Goal: Transaction & Acquisition: Purchase product/service

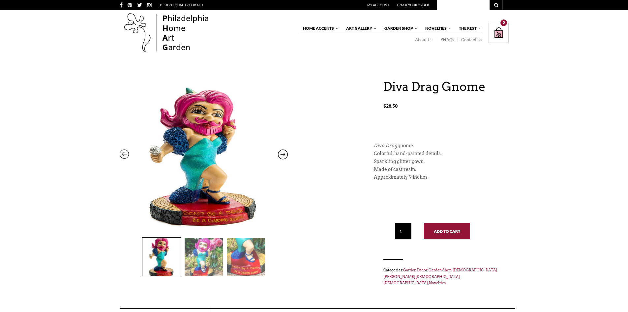
click at [441, 234] on button "Add to cart" at bounding box center [447, 231] width 46 height 16
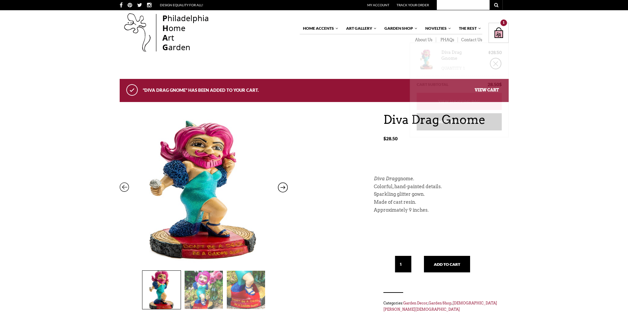
click at [497, 35] on div "Shopping Bag $ 28.50 / 1 item(s) 1" at bounding box center [499, 33] width 20 height 20
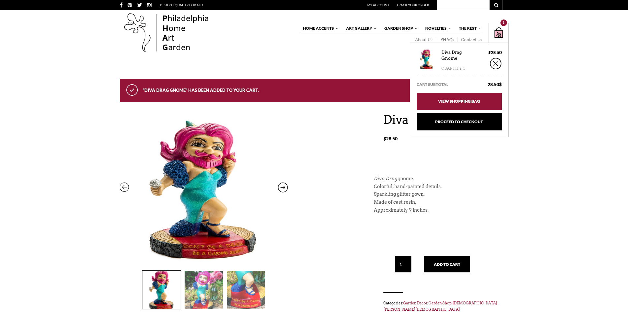
click at [480, 104] on link "View Shopping Bag" at bounding box center [459, 101] width 85 height 17
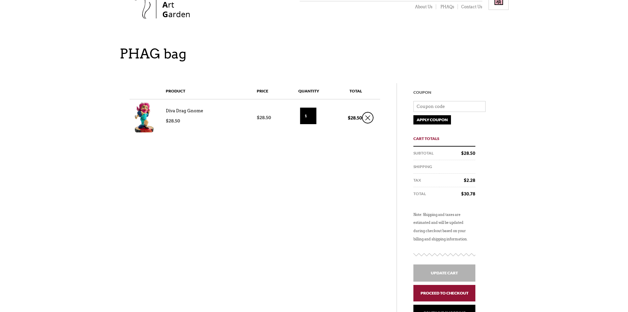
scroll to position [66, 0]
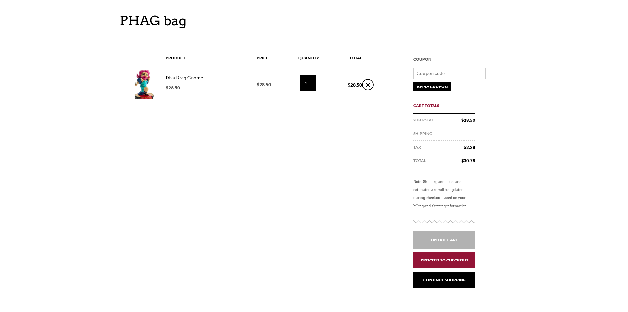
click at [450, 265] on link "Proceed to checkout" at bounding box center [445, 260] width 62 height 16
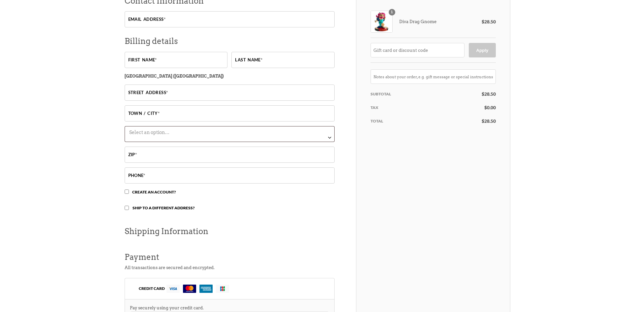
scroll to position [132, 0]
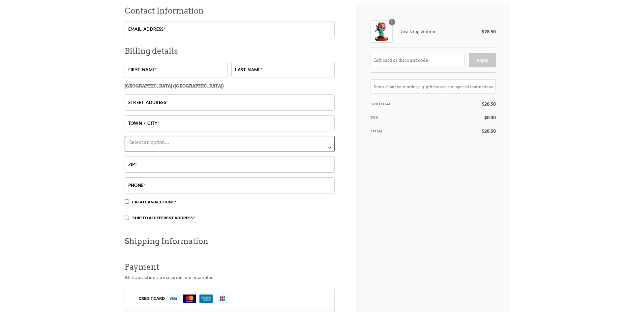
click at [180, 105] on input "Street address *" at bounding box center [230, 102] width 210 height 16
type input "[STREET_ADDRESS]"
type input "[EMAIL_ADDRESS][DOMAIN_NAME]"
type input "[GEOGRAPHIC_DATA]"
select select "WY"
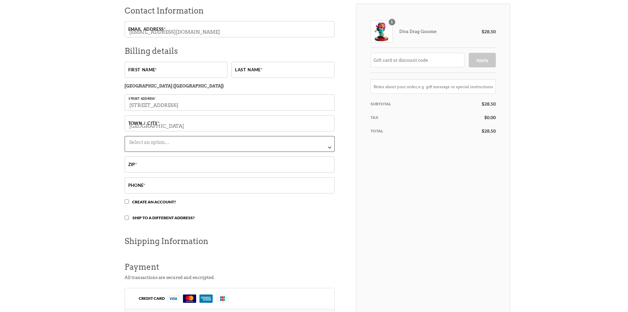
type input "82901"
